Goal: Task Accomplishment & Management: Complete application form

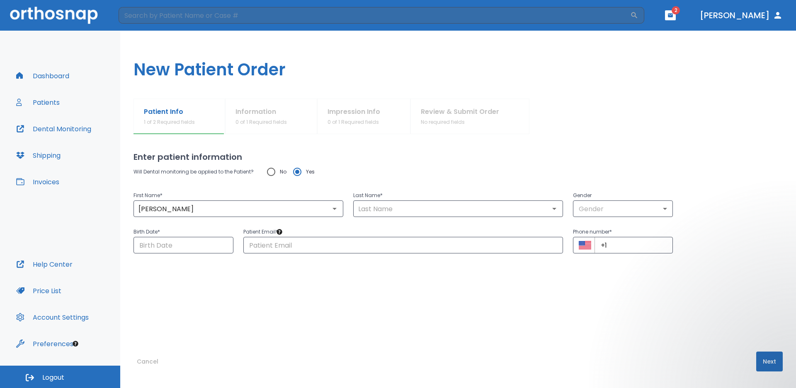
click at [365, 61] on h1 "New Patient Order" at bounding box center [457, 65] width 675 height 68
click at [203, 207] on input "[PERSON_NAME]" at bounding box center [238, 209] width 205 height 12
type input "[PERSON_NAME]"
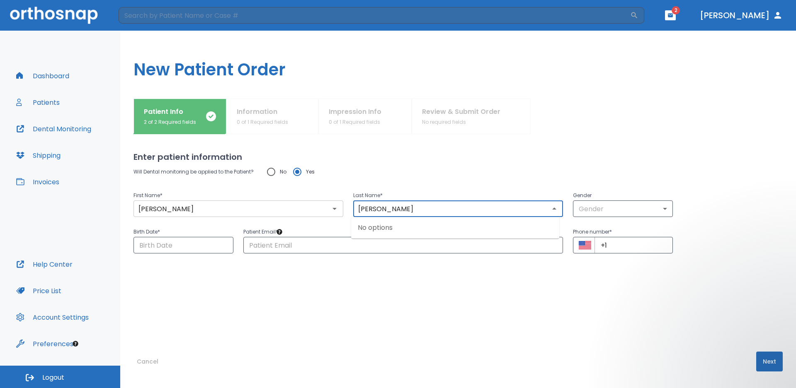
type input "[PERSON_NAME]"
click at [660, 208] on body "​ 2 [PERSON_NAME] Dashboard Patients Dental Monitoring Shipping Invoices Help C…" at bounding box center [398, 194] width 796 height 388
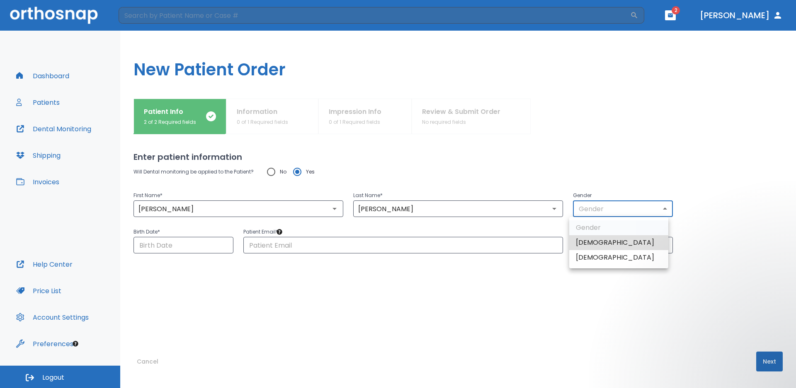
click at [587, 240] on li "[DEMOGRAPHIC_DATA]" at bounding box center [618, 242] width 99 height 15
type input "1"
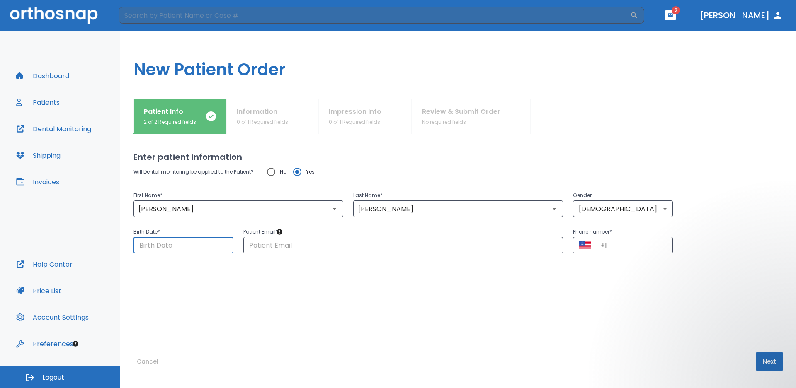
click at [186, 246] on input "Choose date" at bounding box center [183, 245] width 100 height 17
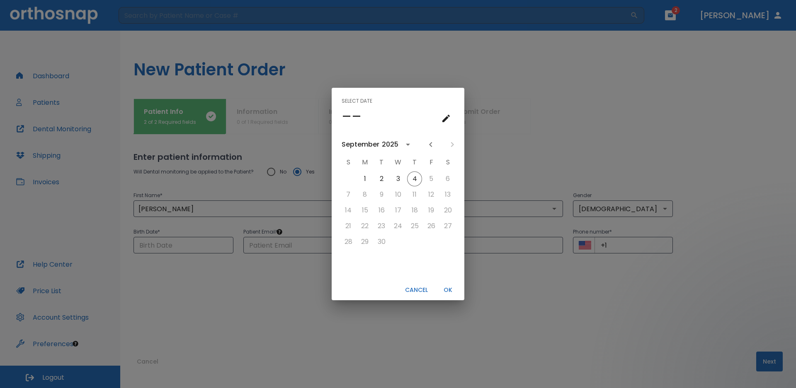
click at [225, 287] on div "Select date –– [DATE] S M T W T F S 1 2 3 4 5 6 7 8 9 10 11 12 13 14 15 16 17 1…" at bounding box center [398, 194] width 796 height 388
type input "[DATE]"
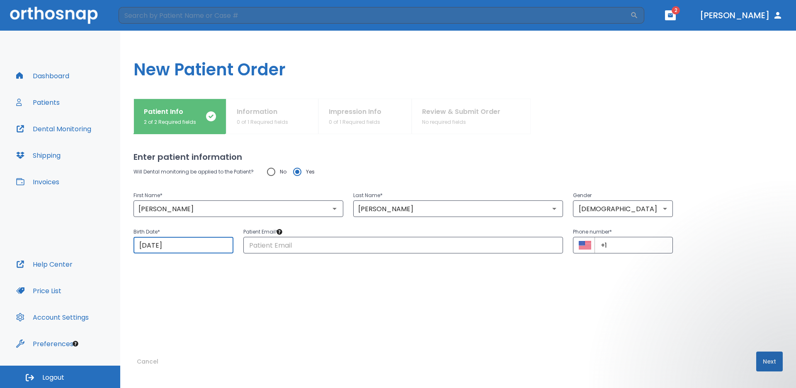
drag, startPoint x: 212, startPoint y: 248, endPoint x: 134, endPoint y: 245, distance: 77.5
click at [134, 245] on input "[DATE]" at bounding box center [183, 245] width 100 height 17
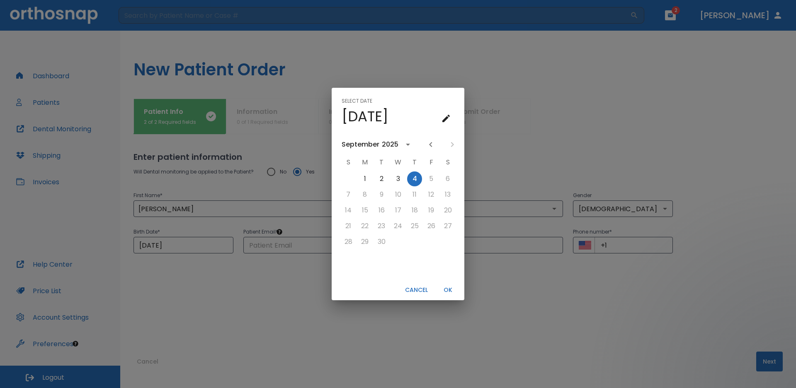
click at [193, 277] on div "Select date Thu, Sep [DATE] S M T W T F S 1 2 3 4 5 6 7 8 9 10 11 12 13 14 15 1…" at bounding box center [398, 194] width 796 height 388
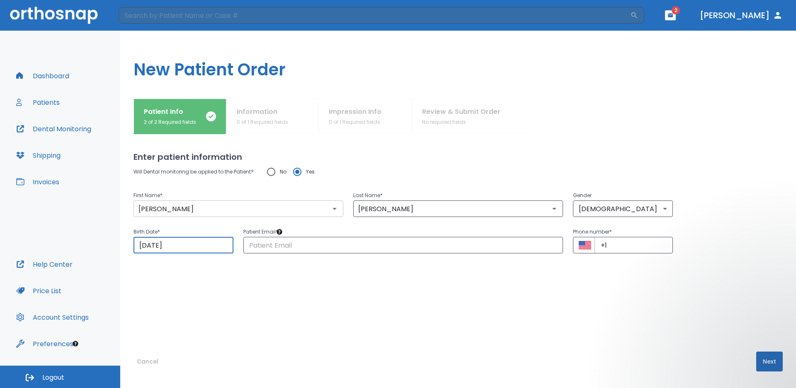
drag, startPoint x: 492, startPoint y: 217, endPoint x: 300, endPoint y: 213, distance: 192.3
click at [300, 213] on div "First Name * [PERSON_NAME] ​ Last Name * [PERSON_NAME] ​ Gender [DEMOGRAPHIC_DA…" at bounding box center [452, 199] width 659 height 36
drag, startPoint x: 392, startPoint y: 207, endPoint x: 296, endPoint y: 198, distance: 96.9
click at [296, 198] on div "First Name * [PERSON_NAME] ​ Last Name * [PERSON_NAME] ​ Gender [DEMOGRAPHIC_DA…" at bounding box center [452, 199] width 659 height 36
type input "[PERSON_NAME]"
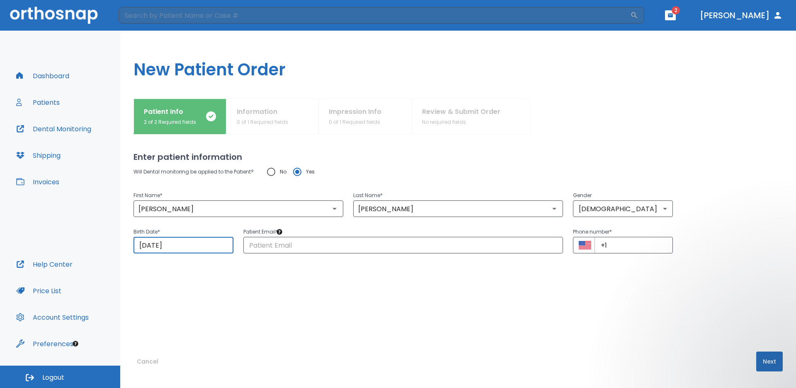
drag, startPoint x: 185, startPoint y: 249, endPoint x: 119, endPoint y: 239, distance: 67.5
click at [119, 239] on div "Dashboard Patients Dental Monitoring Shipping Invoices Help Center Price List A…" at bounding box center [398, 210] width 796 height 358
click at [227, 249] on input "[DATE]" at bounding box center [183, 245] width 100 height 17
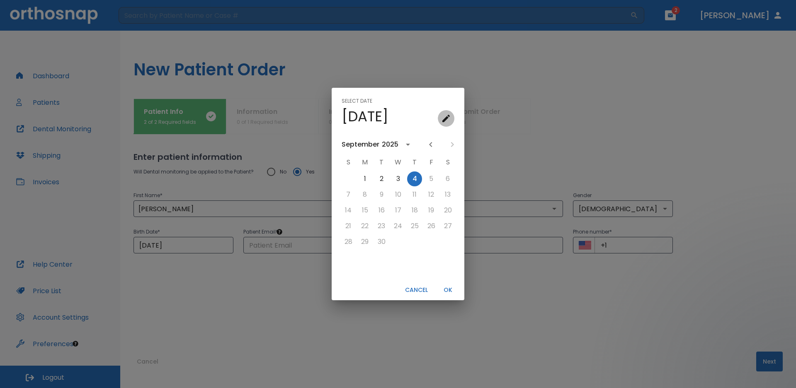
click at [445, 116] on icon "calendar view is open, go to text input view" at bounding box center [446, 119] width 10 height 10
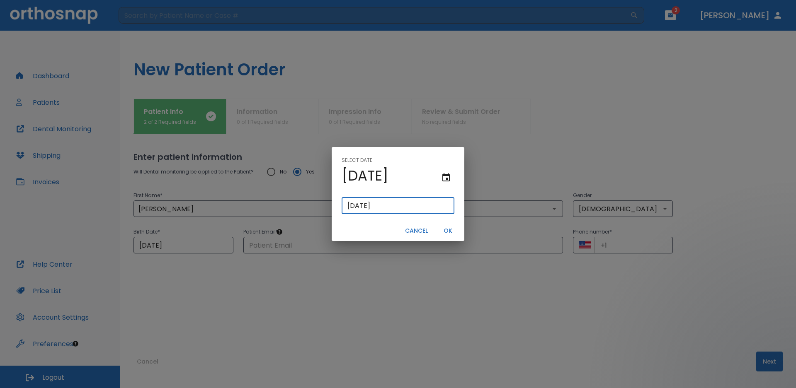
drag, startPoint x: 396, startPoint y: 205, endPoint x: 334, endPoint y: 204, distance: 62.2
click at [334, 204] on div "[DATE] ​" at bounding box center [398, 206] width 133 height 30
type input "11/26/"
type input "11/26/0002"
type input "11/26/2"
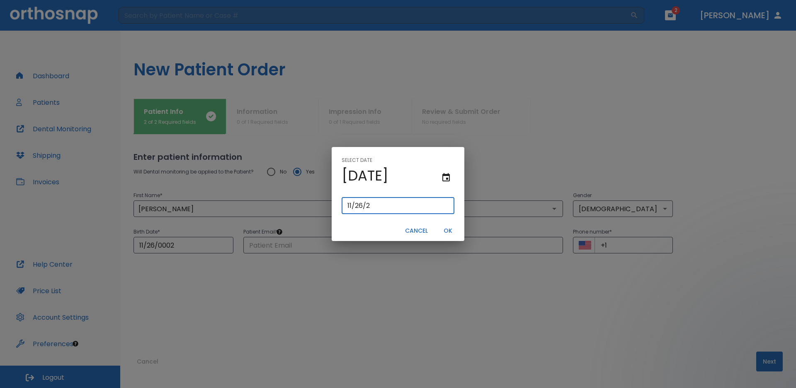
type input "11/26/0020"
type input "[DATE]"
type input "11/26/0200"
type input "11/26/200"
type input "[DATE]"
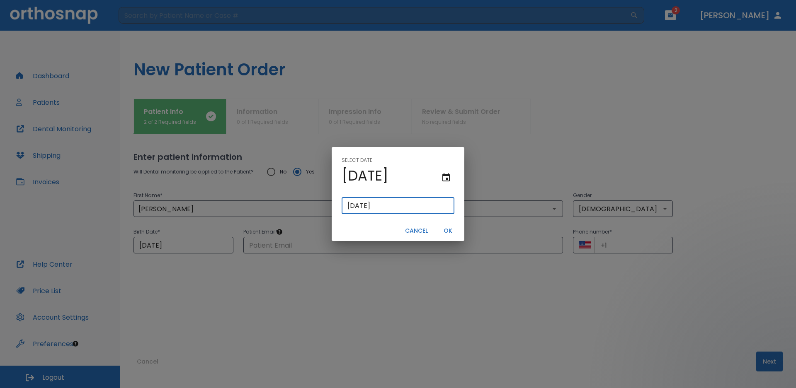
type input "[DATE]"
click at [444, 230] on button "OK" at bounding box center [447, 231] width 27 height 14
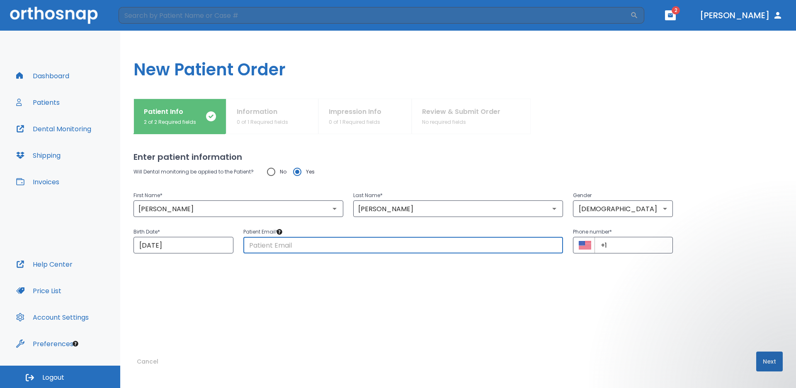
click at [285, 246] on input "text" at bounding box center [403, 245] width 320 height 17
paste input "[EMAIL_ADDRESS][DOMAIN_NAME]"
type input "[EMAIL_ADDRESS][DOMAIN_NAME]"
click at [610, 247] on input "+1" at bounding box center [633, 245] width 78 height 17
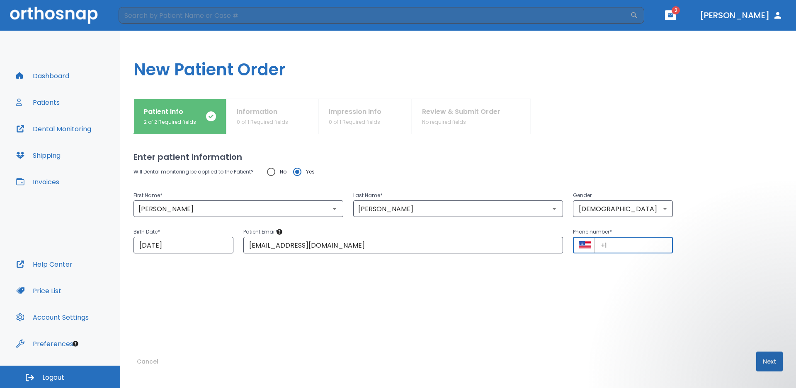
paste input "[PHONE_NUMBER]"
drag, startPoint x: 662, startPoint y: 244, endPoint x: 503, endPoint y: 244, distance: 159.5
click at [503, 244] on div "Birth Date * [DEMOGRAPHIC_DATA] ​ Patient Email * [EMAIL_ADDRESS][DOMAIN_NAME] …" at bounding box center [452, 235] width 659 height 36
drag, startPoint x: 634, startPoint y: 243, endPoint x: 582, endPoint y: 249, distance: 52.6
click at [582, 249] on div "​ +56269 ​" at bounding box center [623, 245] width 100 height 17
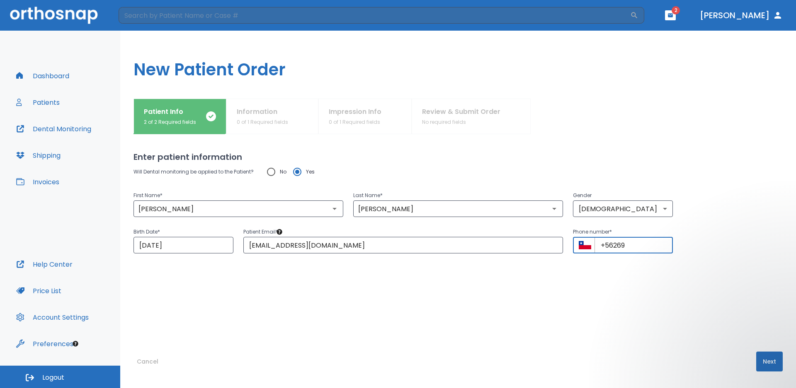
drag, startPoint x: 630, startPoint y: 250, endPoint x: 573, endPoint y: 251, distance: 57.2
click at [573, 251] on div "​ +56269 ​" at bounding box center [623, 245] width 100 height 17
paste input "4756896"
type input "[PHONE_NUMBER]"
click at [765, 364] on button "Next" at bounding box center [769, 362] width 27 height 20
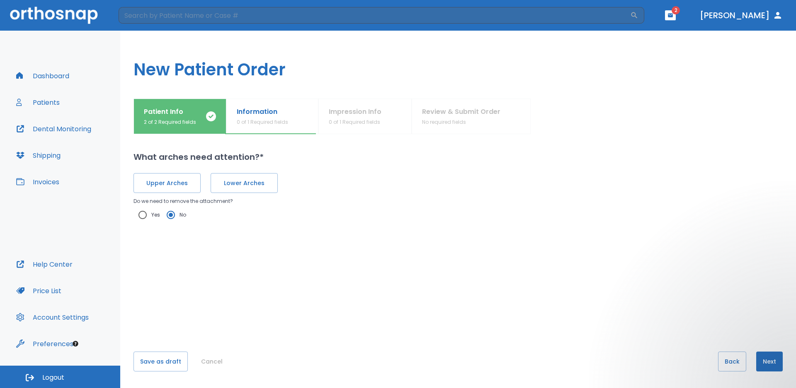
click at [767, 361] on button "Next" at bounding box center [769, 362] width 27 height 20
click at [180, 186] on span "Upper Arches" at bounding box center [167, 183] width 50 height 9
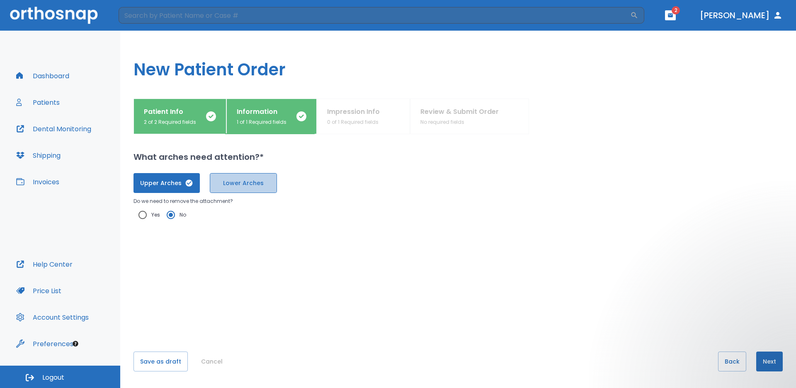
click at [235, 182] on span "Lower Arches" at bounding box center [243, 183] width 50 height 9
click at [767, 364] on button "Next" at bounding box center [769, 362] width 27 height 20
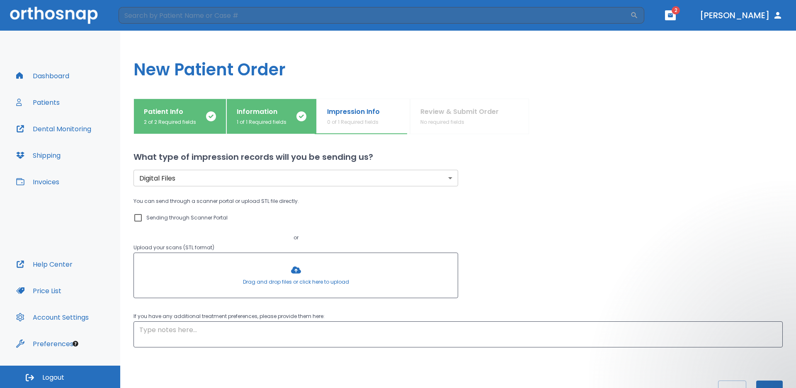
click at [187, 178] on body "​ 2 [PERSON_NAME] Dashboard Patients Dental Monitoring Shipping Invoices Help C…" at bounding box center [398, 194] width 796 height 388
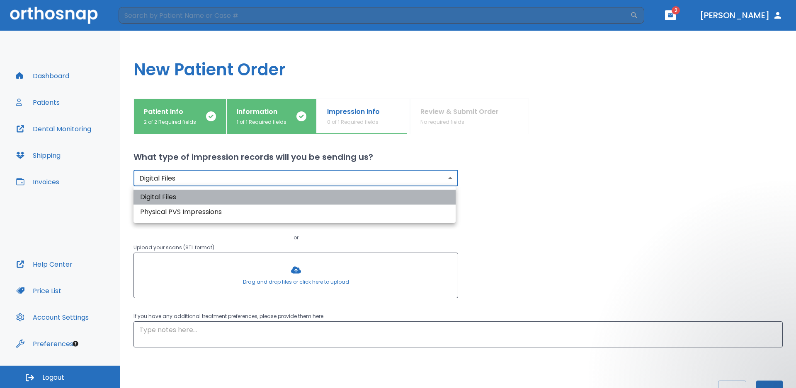
click at [184, 196] on li "Digital Files" at bounding box center [294, 197] width 322 height 15
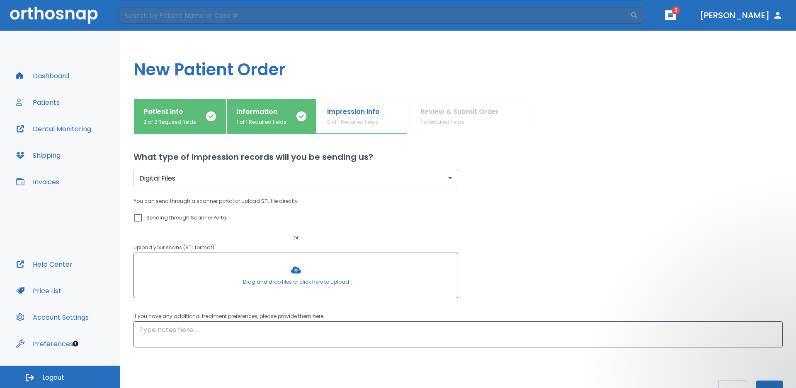
click at [186, 219] on p "Sending through Scanner Portal" at bounding box center [186, 218] width 81 height 10
click at [143, 219] on input "Sending through Scanner Portal" at bounding box center [138, 218] width 10 height 10
checkbox input "true"
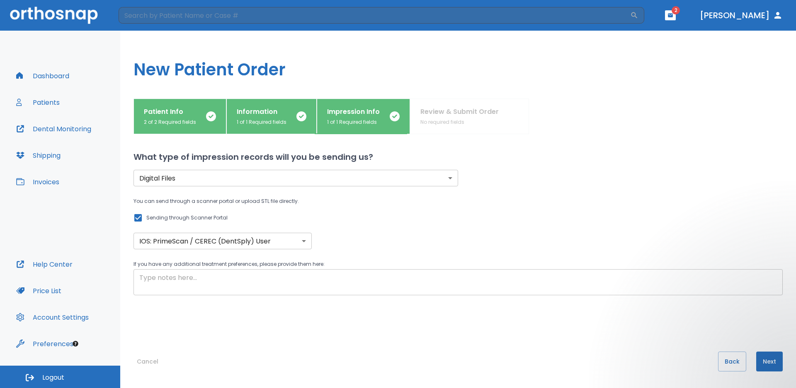
click at [277, 274] on textarea at bounding box center [457, 282] width 637 height 19
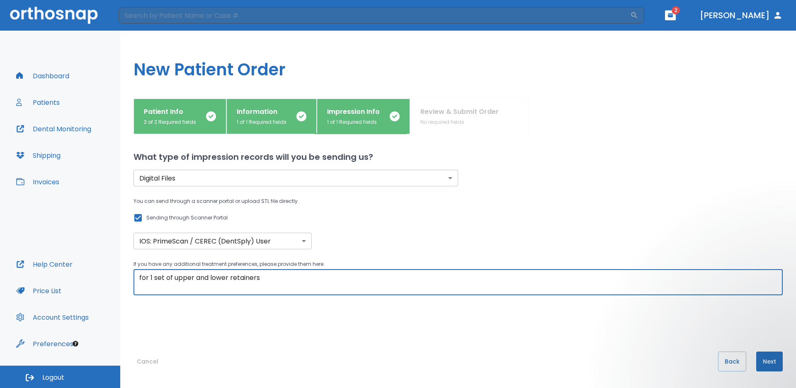
type textarea "for 1 set of upper and lower retainers"
click at [760, 361] on button "Next" at bounding box center [769, 362] width 27 height 20
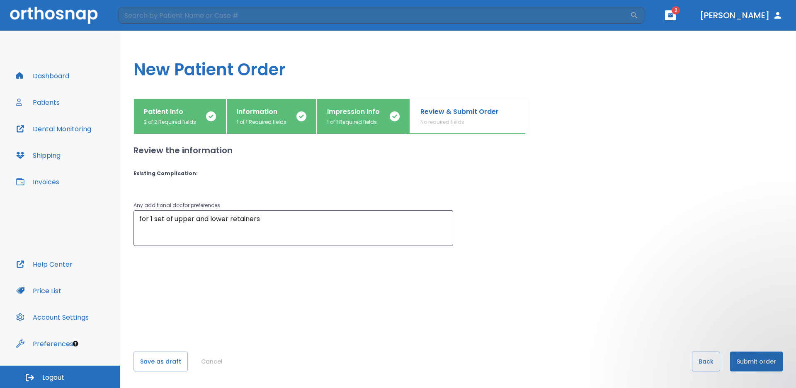
click at [743, 359] on button "Submit order" at bounding box center [756, 362] width 53 height 20
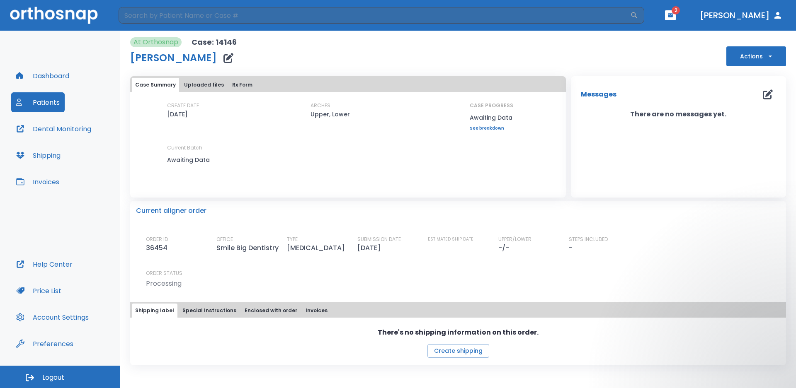
click at [389, 56] on div "At Orthosnap Case: 14146 [PERSON_NAME] Actions" at bounding box center [458, 51] width 656 height 29
click at [42, 101] on button "Patients" at bounding box center [37, 102] width 53 height 20
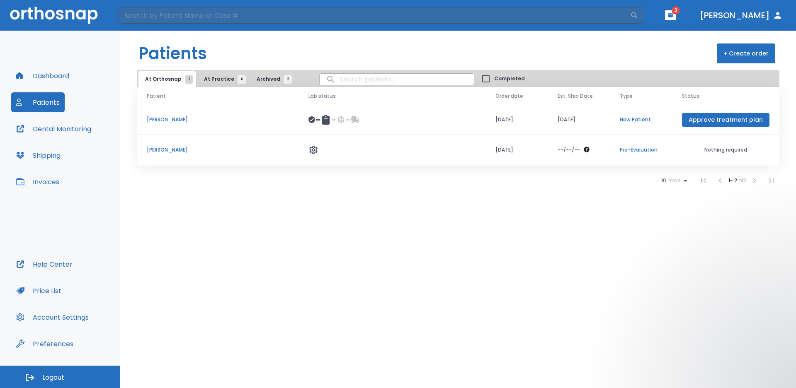
click at [673, 14] on icon "button" at bounding box center [670, 15] width 6 height 6
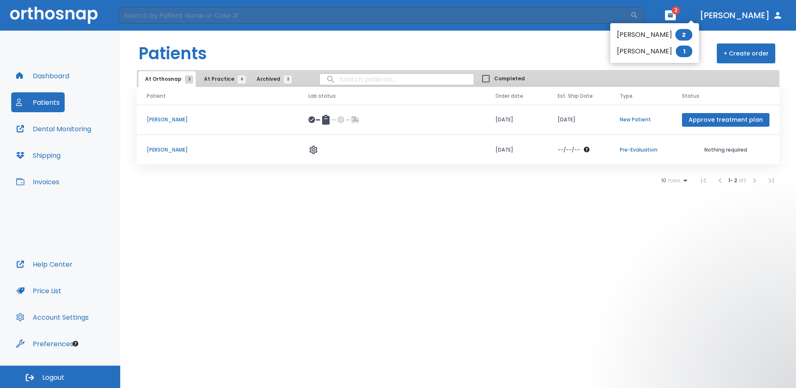
click at [52, 104] on div at bounding box center [398, 194] width 796 height 388
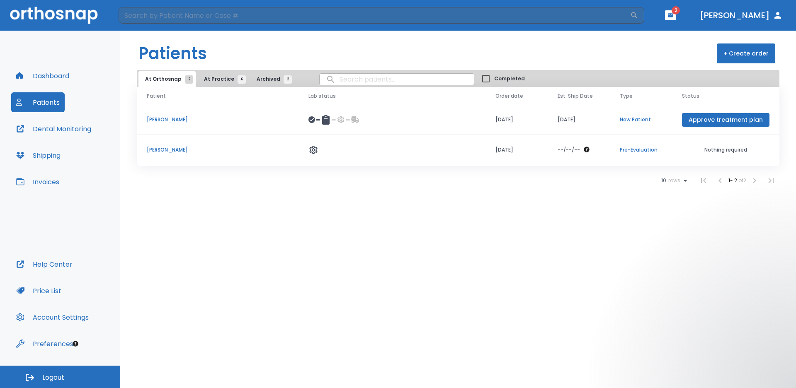
click at [275, 51] on header "Patients + Create order" at bounding box center [457, 50] width 675 height 39
click at [58, 75] on button "Dashboard" at bounding box center [42, 76] width 63 height 20
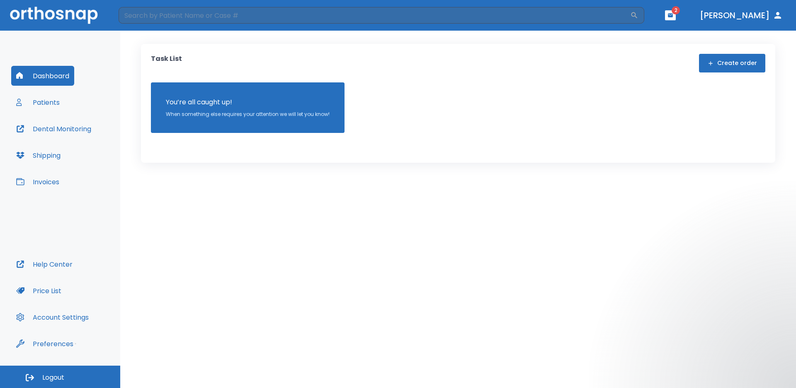
click at [726, 58] on button "Create order" at bounding box center [732, 63] width 66 height 19
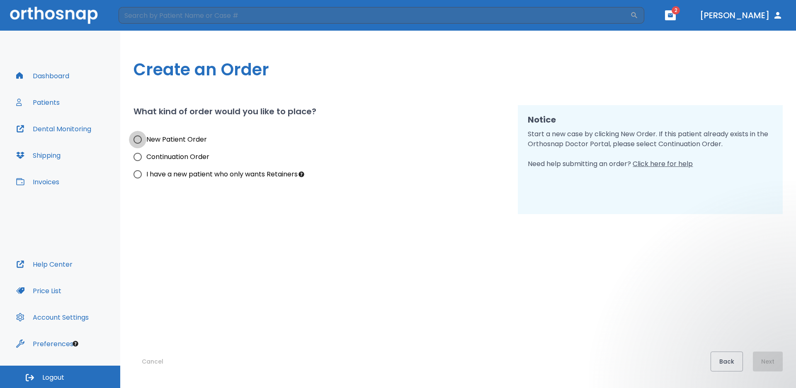
click at [138, 141] on input "New Patient Order" at bounding box center [137, 139] width 17 height 17
radio input "true"
click at [770, 364] on button "Next" at bounding box center [768, 362] width 30 height 20
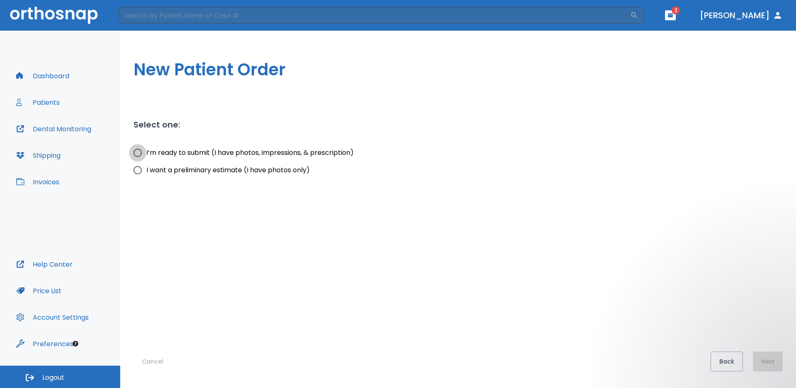
click at [137, 153] on input "I’m ready to submit (I have photos, impressions, & prescription)" at bounding box center [137, 152] width 17 height 17
radio input "true"
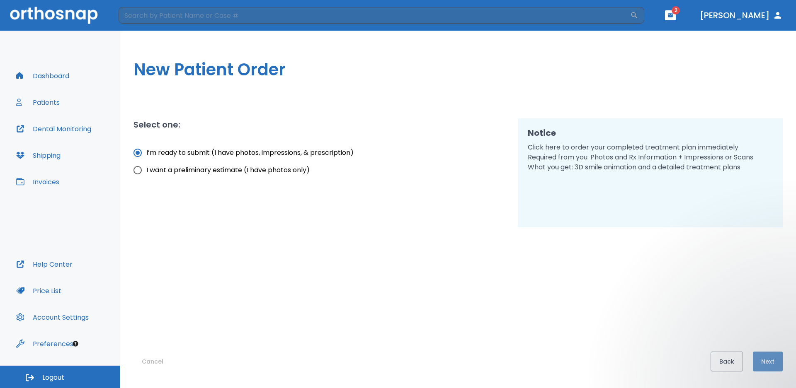
click at [770, 359] on button "Next" at bounding box center [768, 362] width 30 height 20
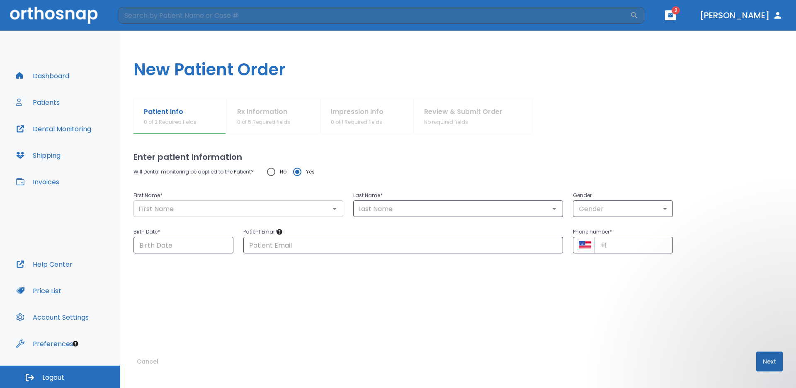
click at [169, 209] on input "text" at bounding box center [238, 209] width 205 height 12
type input "l"
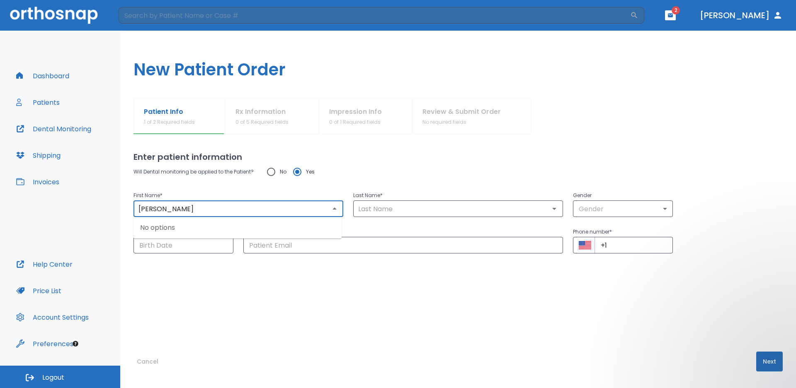
type input "[PERSON_NAME]"
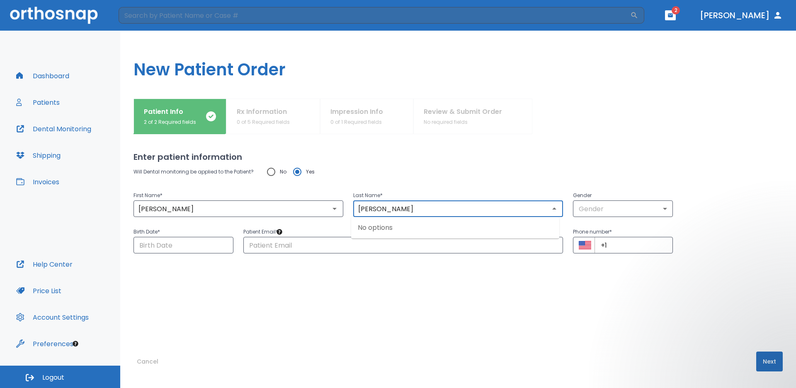
type input "[PERSON_NAME]"
click at [615, 209] on body "​ 2 [PERSON_NAME] Dashboard Patients Dental Monitoring Shipping Invoices Help C…" at bounding box center [398, 194] width 796 height 388
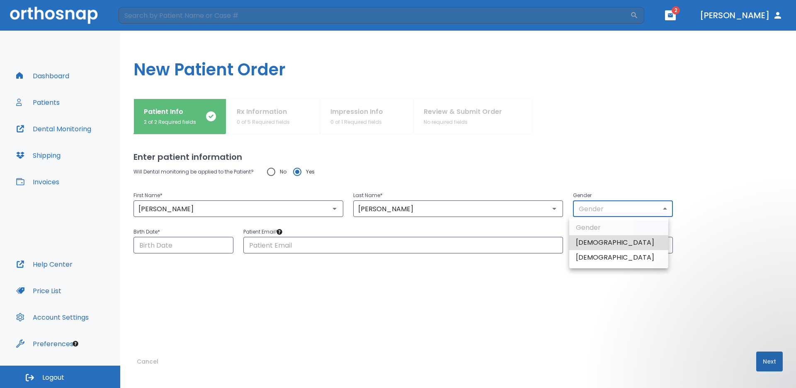
click at [587, 246] on li "[DEMOGRAPHIC_DATA]" at bounding box center [618, 242] width 99 height 15
type input "1"
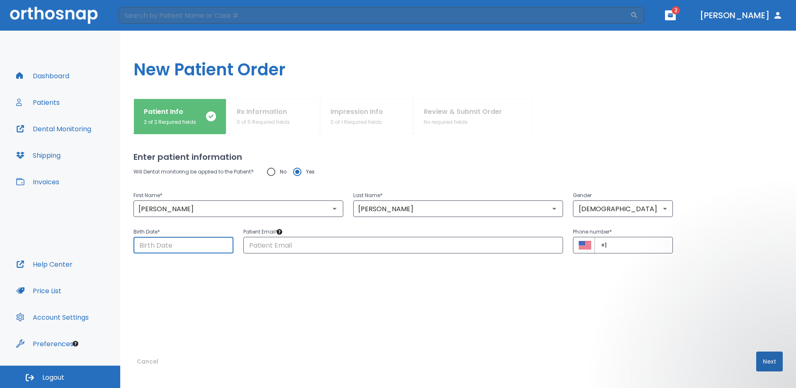
click at [185, 245] on input "Choose date" at bounding box center [183, 245] width 100 height 17
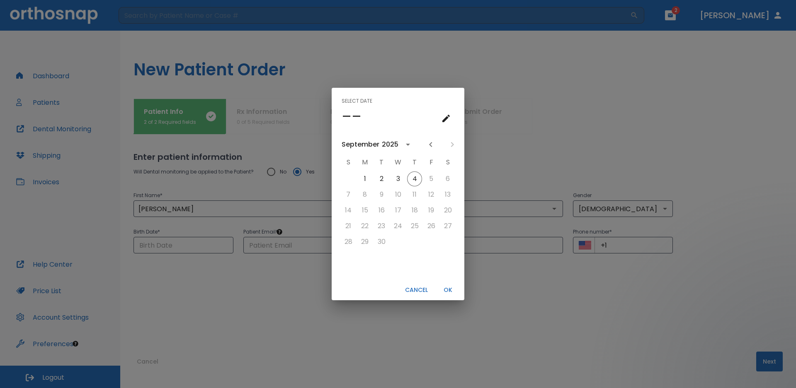
drag, startPoint x: 445, startPoint y: 120, endPoint x: 450, endPoint y: 121, distance: 5.1
click at [446, 121] on icon "calendar view is open, go to text input view" at bounding box center [446, 119] width 10 height 10
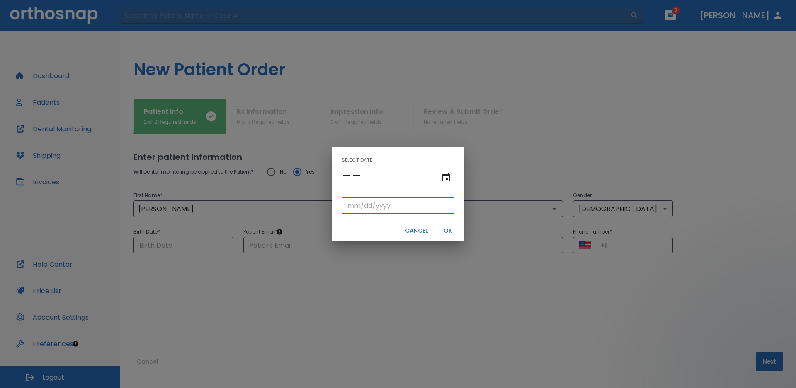
drag, startPoint x: 347, startPoint y: 206, endPoint x: 486, endPoint y: 185, distance: 140.4
click at [348, 206] on input "tel" at bounding box center [397, 206] width 113 height 17
type input "10/11/"
type input "10/11/0009"
type input "10/11/9"
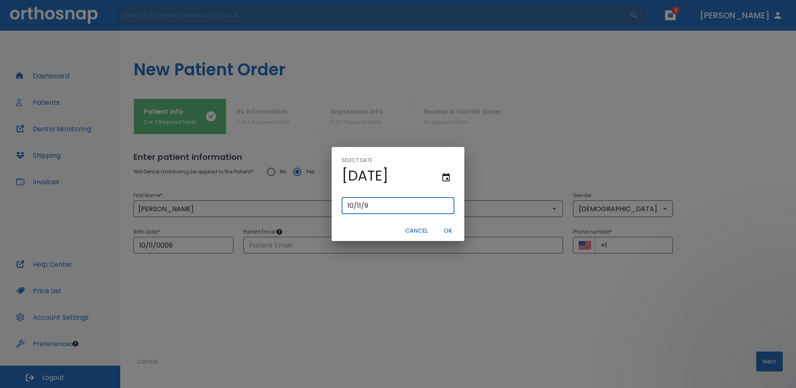
type input "10/11/0094"
type input "[DATE]"
click at [448, 230] on button "OK" at bounding box center [447, 231] width 27 height 14
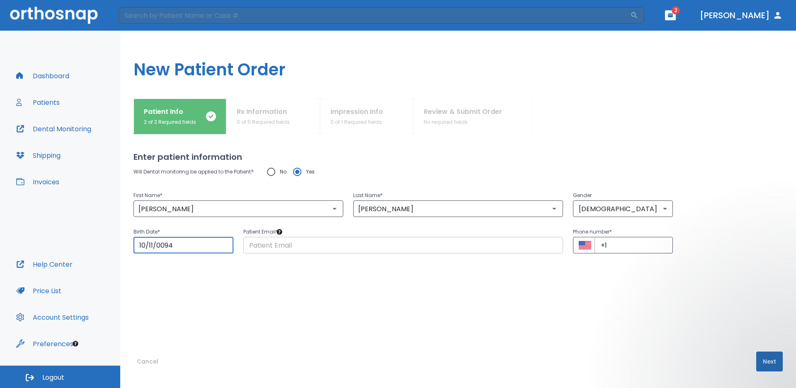
click at [393, 247] on input "text" at bounding box center [403, 245] width 320 height 17
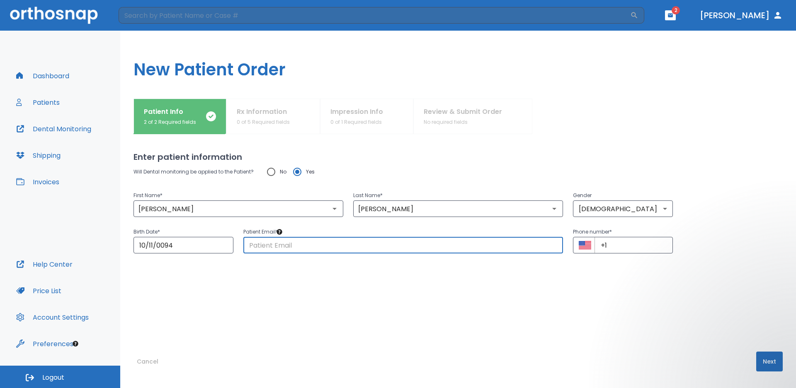
click at [344, 249] on input "text" at bounding box center [403, 245] width 320 height 17
paste input "[EMAIL_ADDRESS][DOMAIN_NAME]"
type input "[EMAIL_ADDRESS][DOMAIN_NAME]"
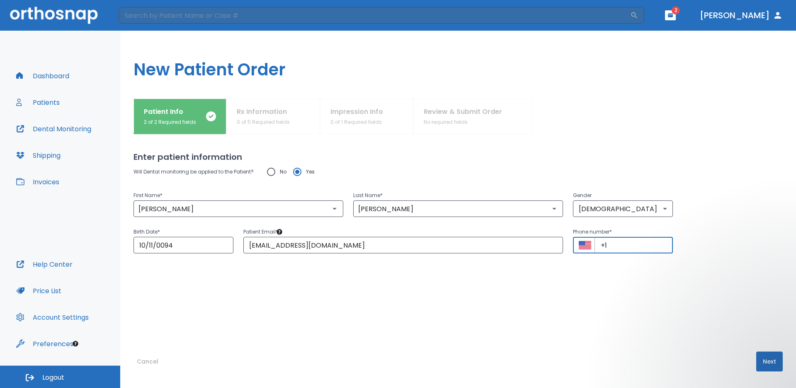
click at [611, 244] on input "+1" at bounding box center [633, 245] width 78 height 17
paste input "[PHONE_NUMBER]"
type input "[PHONE_NUMBER]"
click at [765, 360] on button "Next" at bounding box center [769, 362] width 27 height 20
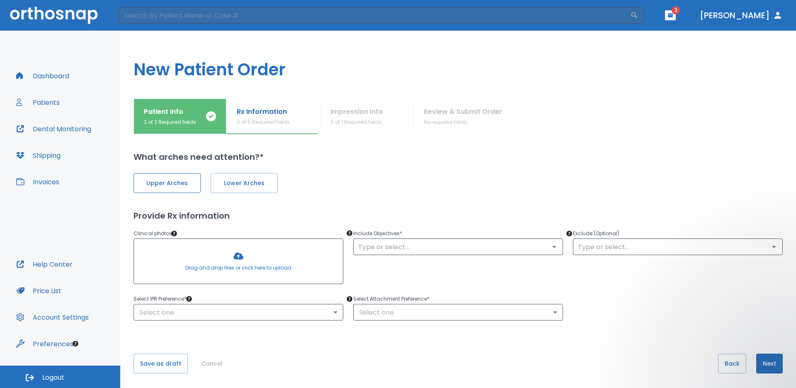
click at [182, 186] on span "Upper Arches" at bounding box center [167, 183] width 50 height 9
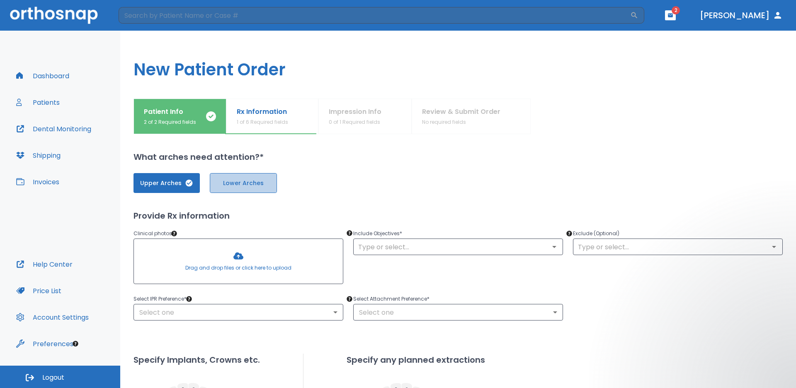
click at [239, 186] on span "Lower Arches" at bounding box center [243, 183] width 50 height 9
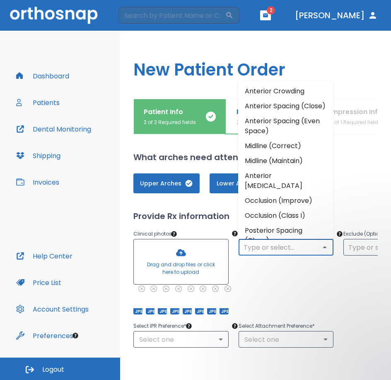
click at [278, 251] on input "text" at bounding box center [286, 247] width 90 height 12
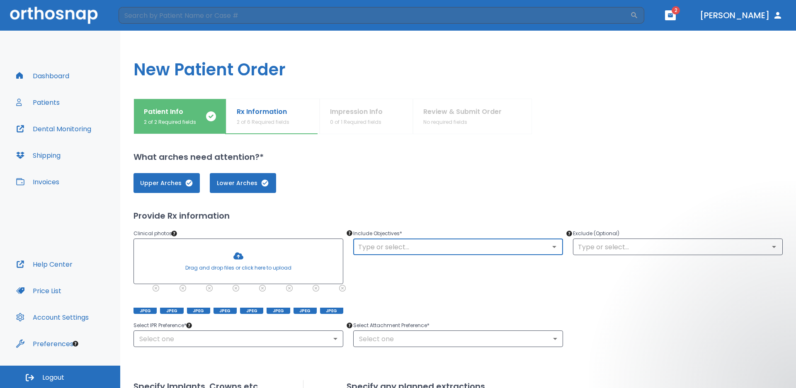
click at [428, 279] on div "Include Objectives * ​" at bounding box center [453, 266] width 220 height 95
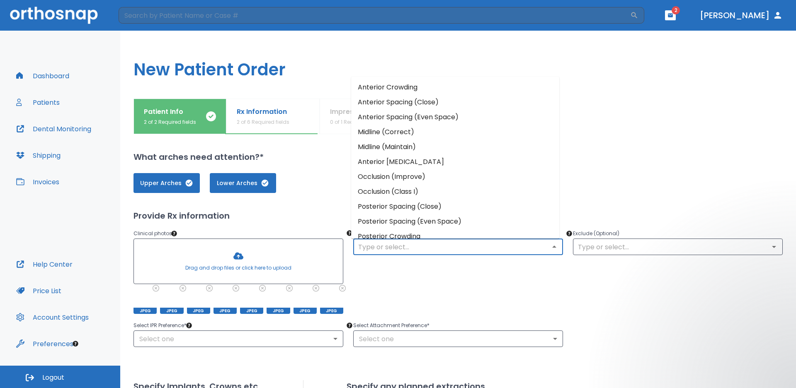
click at [405, 244] on input "text" at bounding box center [458, 247] width 205 height 12
click at [408, 87] on li "Anterior Crowding" at bounding box center [455, 87] width 208 height 15
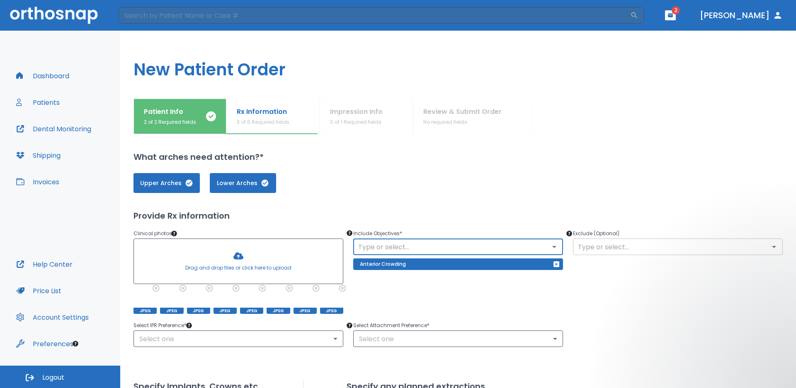
click at [646, 251] on input "text" at bounding box center [677, 247] width 205 height 12
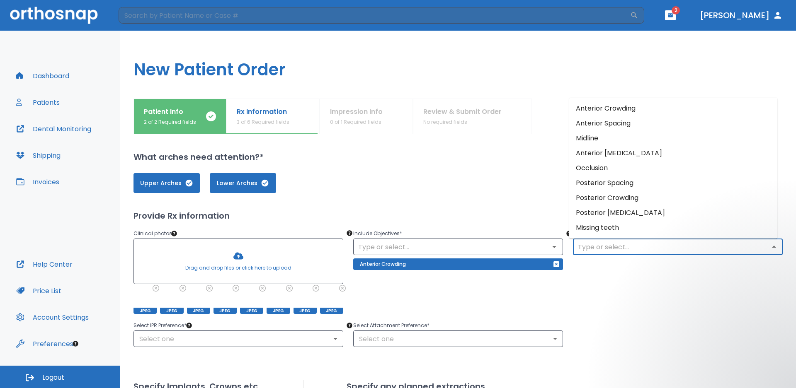
click at [608, 109] on li "Anterior Crowding" at bounding box center [673, 108] width 208 height 15
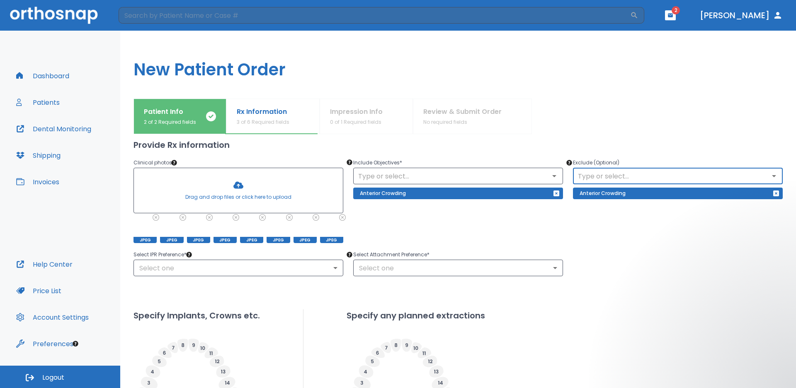
scroll to position [83, 0]
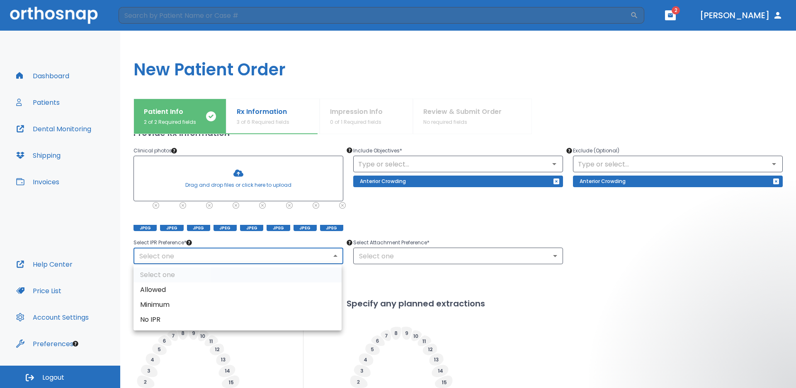
click at [213, 264] on body "​ 2 [PERSON_NAME] Dashboard Patients Dental Monitoring Shipping Invoices Help C…" at bounding box center [398, 194] width 796 height 388
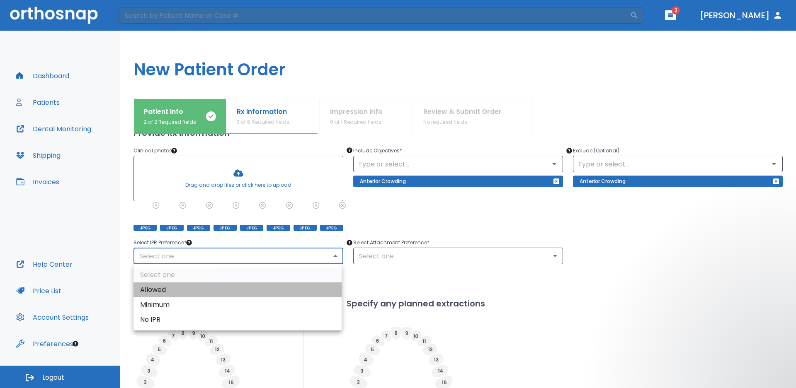
click at [160, 291] on li "Allowed" at bounding box center [237, 290] width 208 height 15
type input "1"
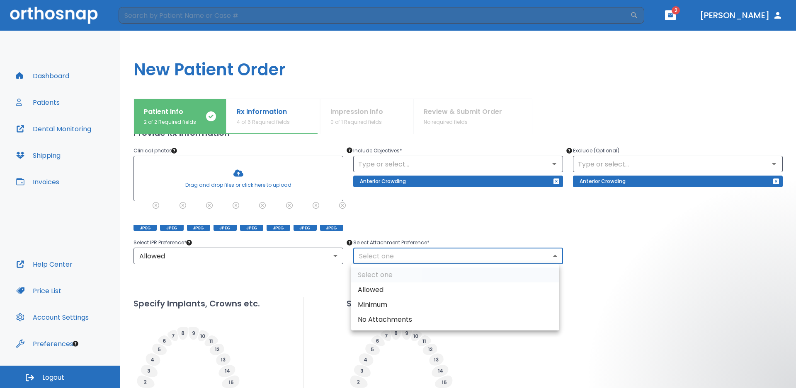
click at [395, 254] on body "​ 2 [PERSON_NAME] Dashboard Patients Dental Monitoring Shipping Invoices Help C…" at bounding box center [398, 194] width 796 height 388
click at [377, 288] on li "Allowed" at bounding box center [455, 290] width 208 height 15
type input "1"
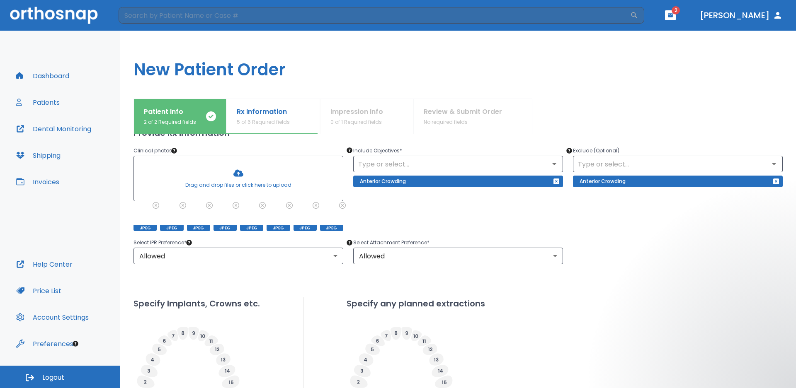
click at [499, 285] on div "Upper Arches Lower Arches Provide Rx information Clinical photos * Drag and dro…" at bounding box center [457, 284] width 649 height 408
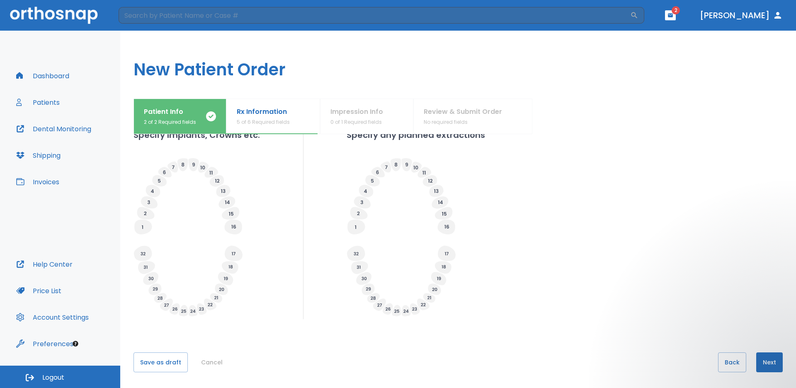
scroll to position [252, 0]
click at [768, 360] on button "Next" at bounding box center [769, 362] width 27 height 20
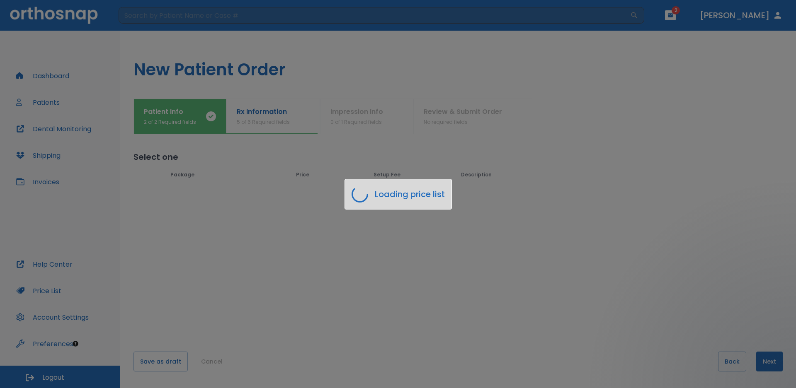
scroll to position [0, 0]
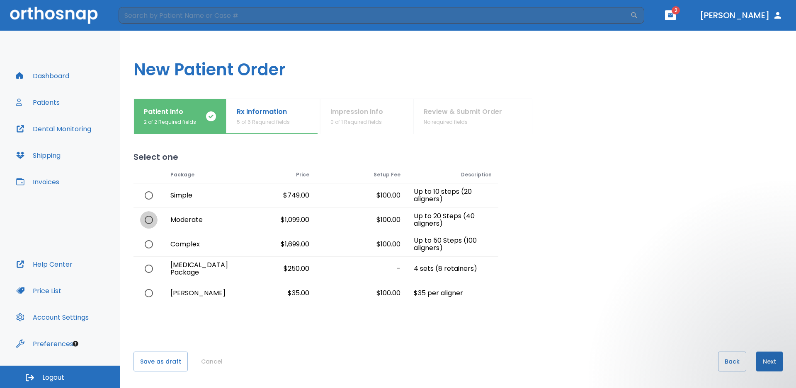
click at [147, 220] on input "radio" at bounding box center [148, 219] width 17 height 17
radio input "true"
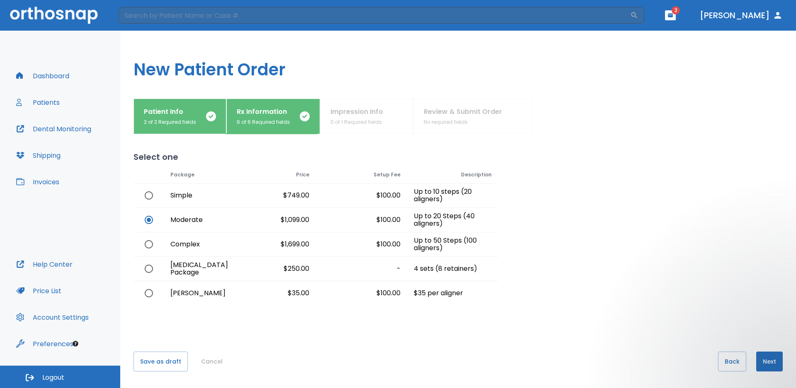
click at [765, 362] on button "Next" at bounding box center [769, 362] width 27 height 20
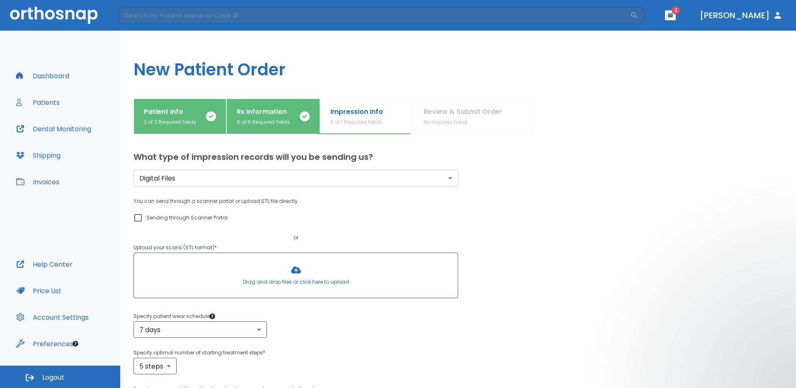
click at [140, 218] on input "Sending through Scanner Portal" at bounding box center [138, 218] width 10 height 10
checkbox input "true"
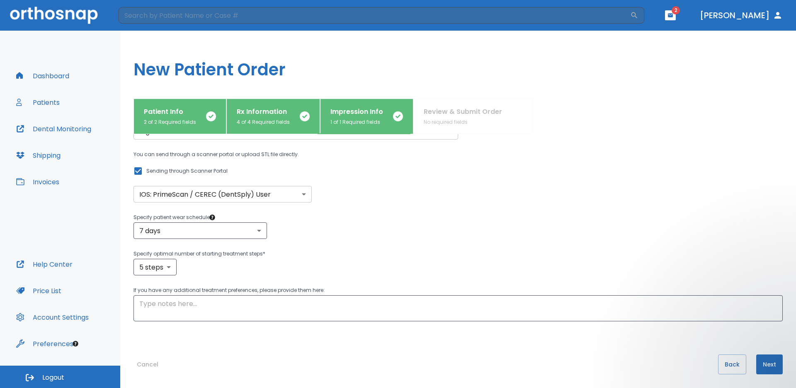
scroll to position [50, 0]
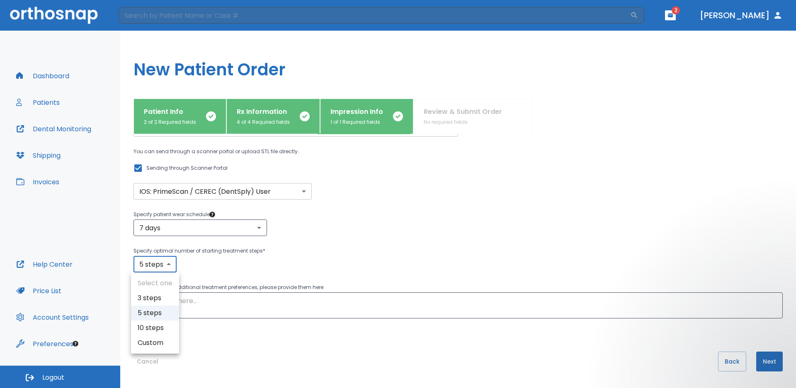
click at [169, 266] on body "​ 2 [PERSON_NAME] Dashboard Patients Dental Monitoring Shipping Invoices Help C…" at bounding box center [398, 194] width 796 height 388
drag, startPoint x: 153, startPoint y: 330, endPoint x: 200, endPoint y: 327, distance: 46.9
click at [154, 331] on li "10 steps" at bounding box center [155, 328] width 48 height 15
type input "10"
click at [170, 264] on body "​ 2 [PERSON_NAME] Dashboard Patients Dental Monitoring Shipping Invoices Help C…" at bounding box center [398, 194] width 796 height 388
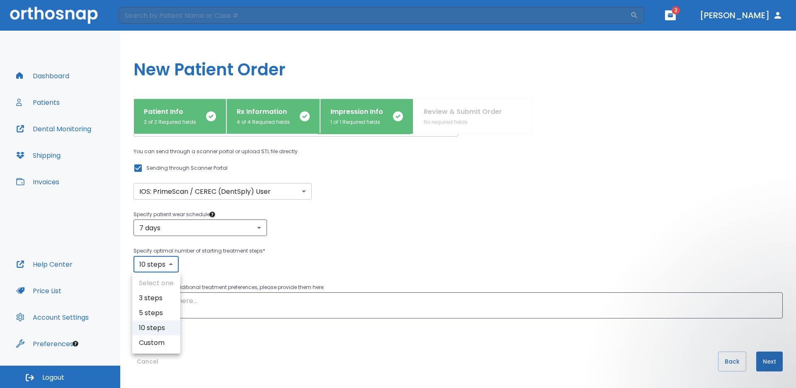
click at [170, 264] on div at bounding box center [398, 194] width 796 height 388
click at [170, 264] on body "​ 2 [PERSON_NAME] Dashboard Patients Dental Monitoring Shipping Invoices Help C…" at bounding box center [398, 194] width 796 height 388
click at [234, 264] on div at bounding box center [398, 194] width 796 height 388
click at [177, 268] on body "​ 2 [PERSON_NAME] Dashboard Patients Dental Monitoring Shipping Invoices Help C…" at bounding box center [398, 194] width 796 height 388
click at [258, 274] on div at bounding box center [398, 194] width 796 height 388
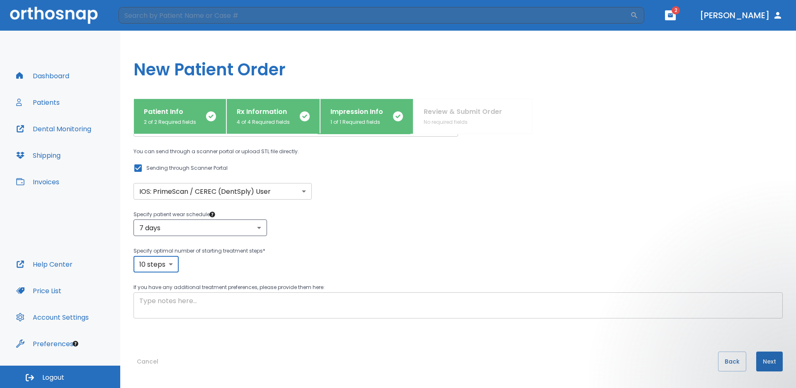
click at [179, 305] on textarea at bounding box center [457, 305] width 637 height 19
click at [271, 302] on textarea "Patient has crowding especially lower" at bounding box center [457, 305] width 637 height 19
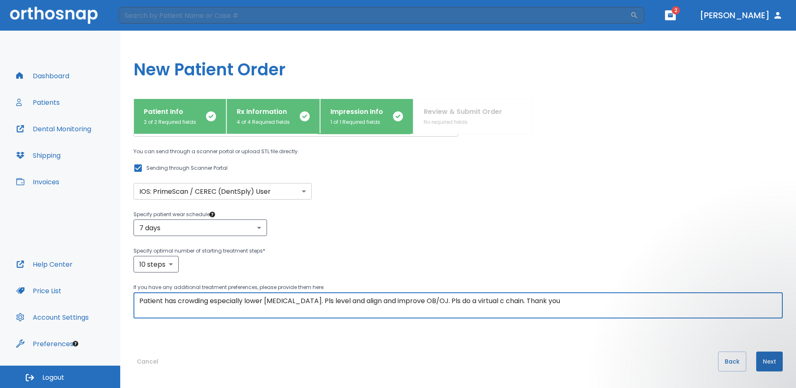
type textarea "Patient has crowding especially lower [MEDICAL_DATA]. Pls level and align and i…"
click at [765, 365] on button "Next" at bounding box center [769, 362] width 27 height 20
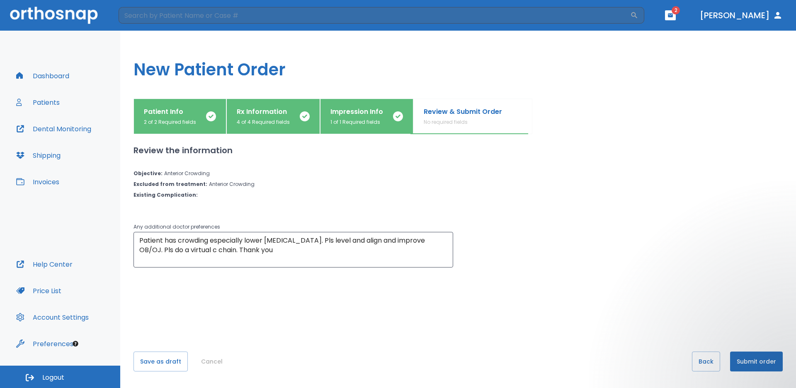
scroll to position [0, 0]
click at [755, 359] on button "Submit order" at bounding box center [756, 362] width 53 height 20
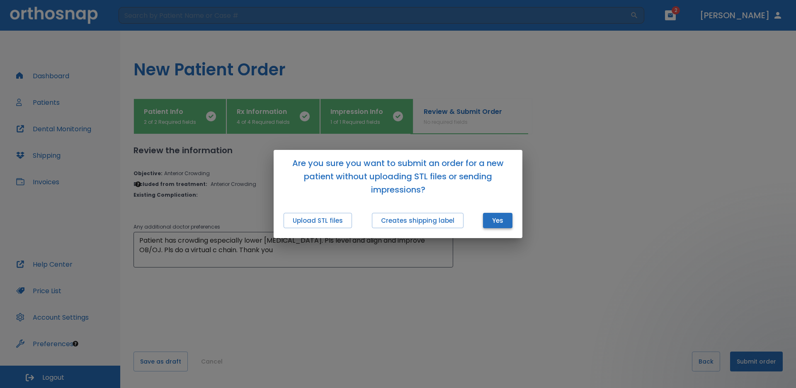
click at [494, 221] on button "Yes" at bounding box center [497, 220] width 29 height 15
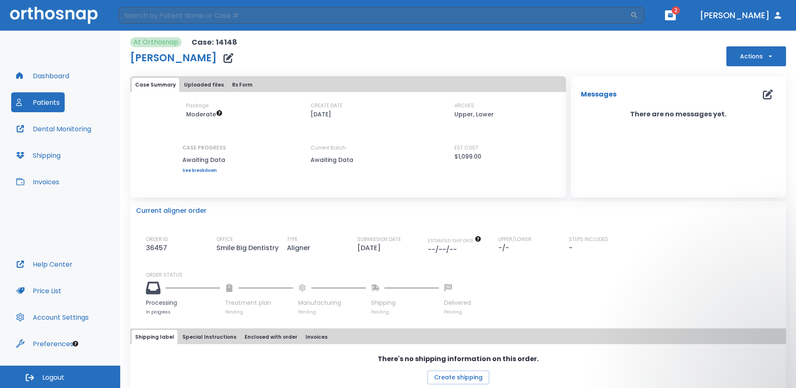
click at [165, 129] on div "Package Moderate CREATE DATE [DATE] ARCHES Upper, Lower CASE PROGRESS Awaiting …" at bounding box center [348, 137] width 436 height 71
click at [167, 130] on div "Package Moderate CREATE DATE [DATE] ARCHES Upper, Lower CASE PROGRESS Awaiting …" at bounding box center [348, 137] width 436 height 71
click at [163, 128] on div "Package Moderate CREATE DATE [DATE] ARCHES Upper, Lower CASE PROGRESS Awaiting …" at bounding box center [348, 137] width 436 height 71
click at [153, 149] on div "Package Moderate CREATE DATE [DATE] ARCHES Upper, Lower CASE PROGRESS Awaiting …" at bounding box center [348, 137] width 436 height 71
click at [168, 135] on div "Package Moderate CREATE DATE [DATE] ARCHES Upper, Lower CASE PROGRESS Awaiting …" at bounding box center [348, 137] width 436 height 71
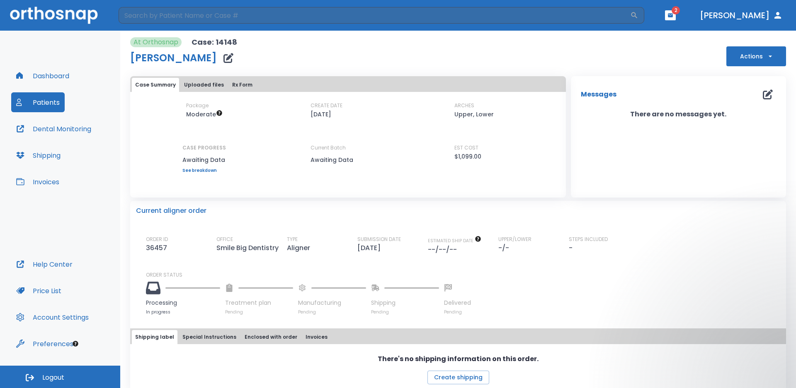
click at [165, 148] on div "Package Moderate CREATE DATE [DATE] ARCHES Upper, Lower CASE PROGRESS Awaiting …" at bounding box center [348, 137] width 436 height 71
click at [162, 116] on div "Package Moderate CREATE DATE [DATE] ARCHES Upper, Lower CASE PROGRESS Awaiting …" at bounding box center [348, 137] width 436 height 71
click at [157, 175] on div "Package Moderate CREATE DATE [DATE] ARCHES Upper, Lower CASE PROGRESS Awaiting …" at bounding box center [348, 145] width 436 height 87
click at [257, 189] on div "Package Moderate CREATE DATE [DATE] ARCHES Upper, Lower CASE PROGRESS Awaiting …" at bounding box center [348, 145] width 436 height 87
click at [174, 135] on div "Package Moderate CREATE DATE [DATE] ARCHES Upper, Lower CASE PROGRESS Awaiting …" at bounding box center [348, 137] width 436 height 71
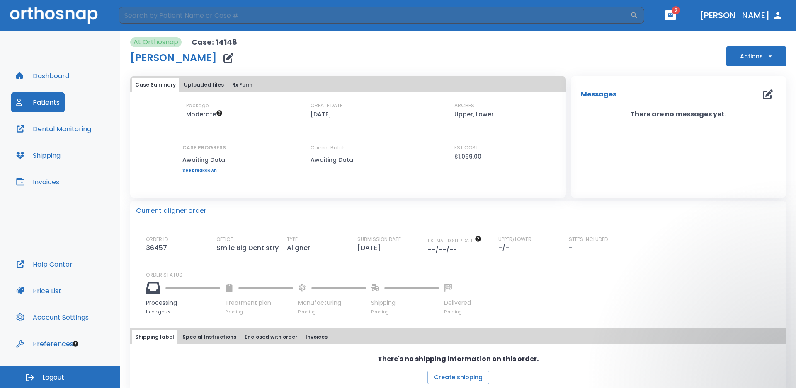
click at [213, 188] on div "Package Moderate CREATE DATE [DATE] ARCHES Upper, Lower CASE PROGRESS Awaiting …" at bounding box center [348, 145] width 436 height 87
click at [158, 173] on div "Package Moderate CREATE DATE [DATE] ARCHES Upper, Lower CASE PROGRESS Awaiting …" at bounding box center [348, 145] width 436 height 87
click at [58, 74] on button "Dashboard" at bounding box center [42, 76] width 63 height 20
